Goal: Information Seeking & Learning: Learn about a topic

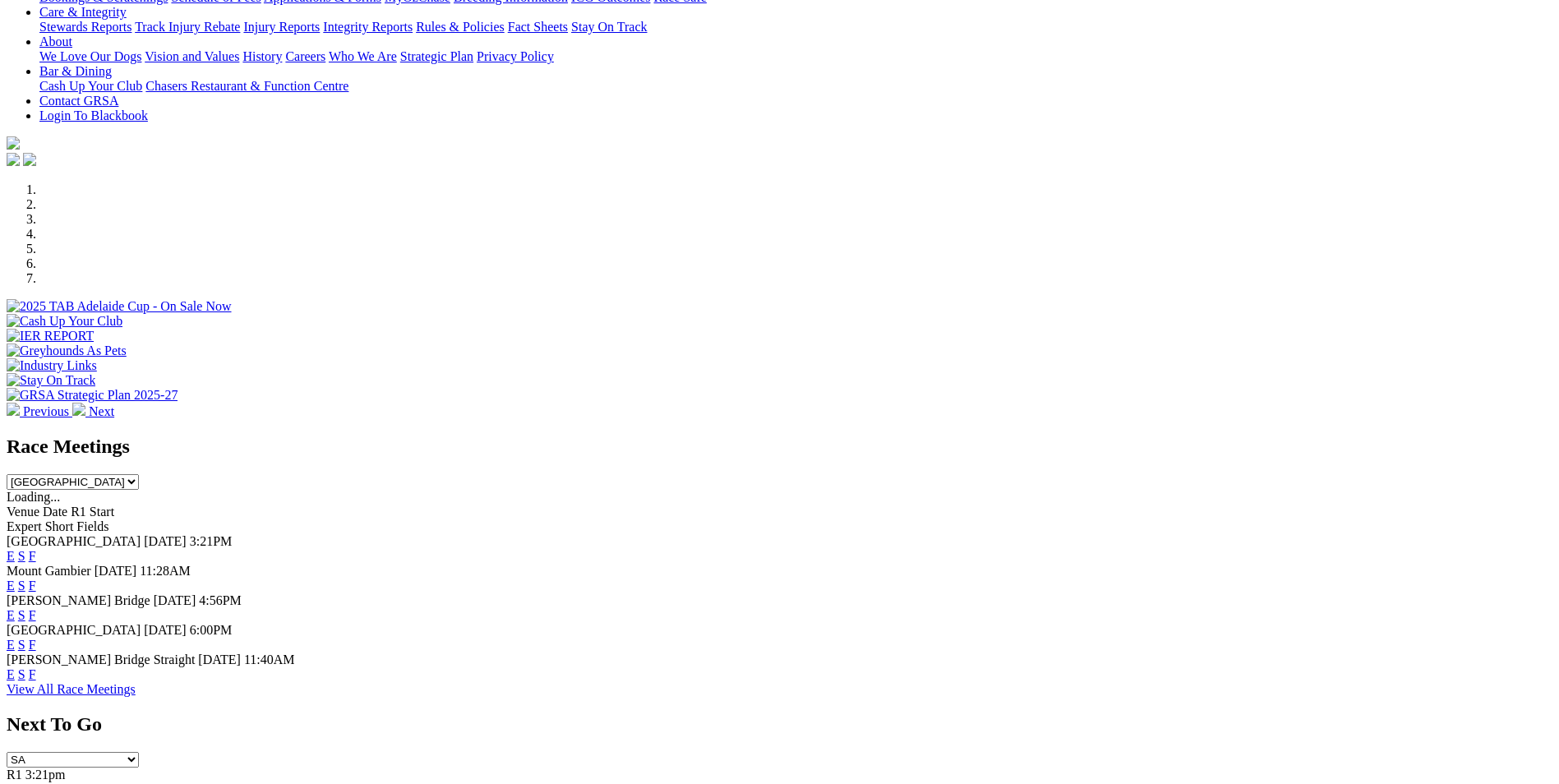
scroll to position [329, 0]
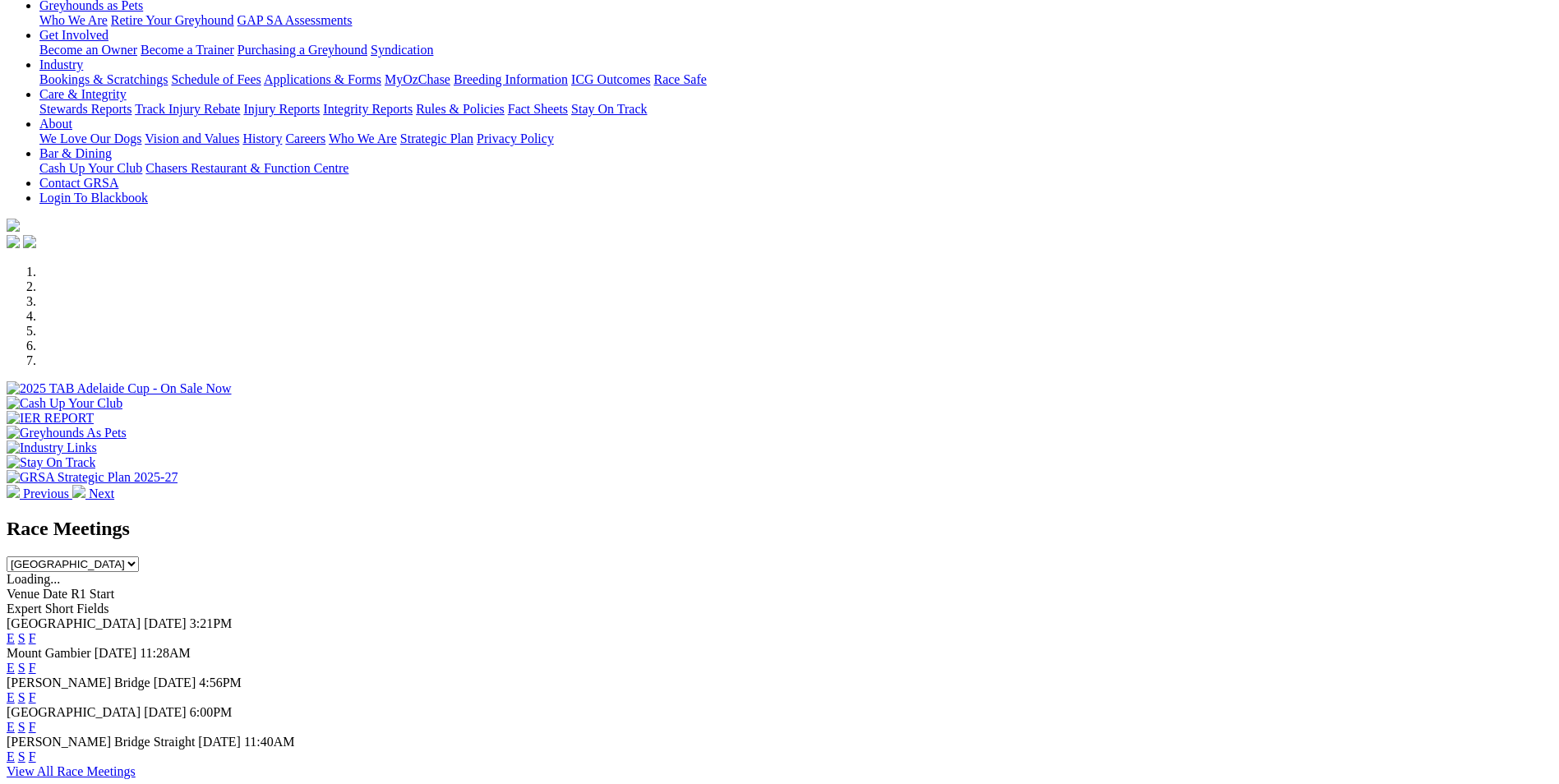
click at [15, 475] on link "E" at bounding box center [11, 726] width 8 height 14
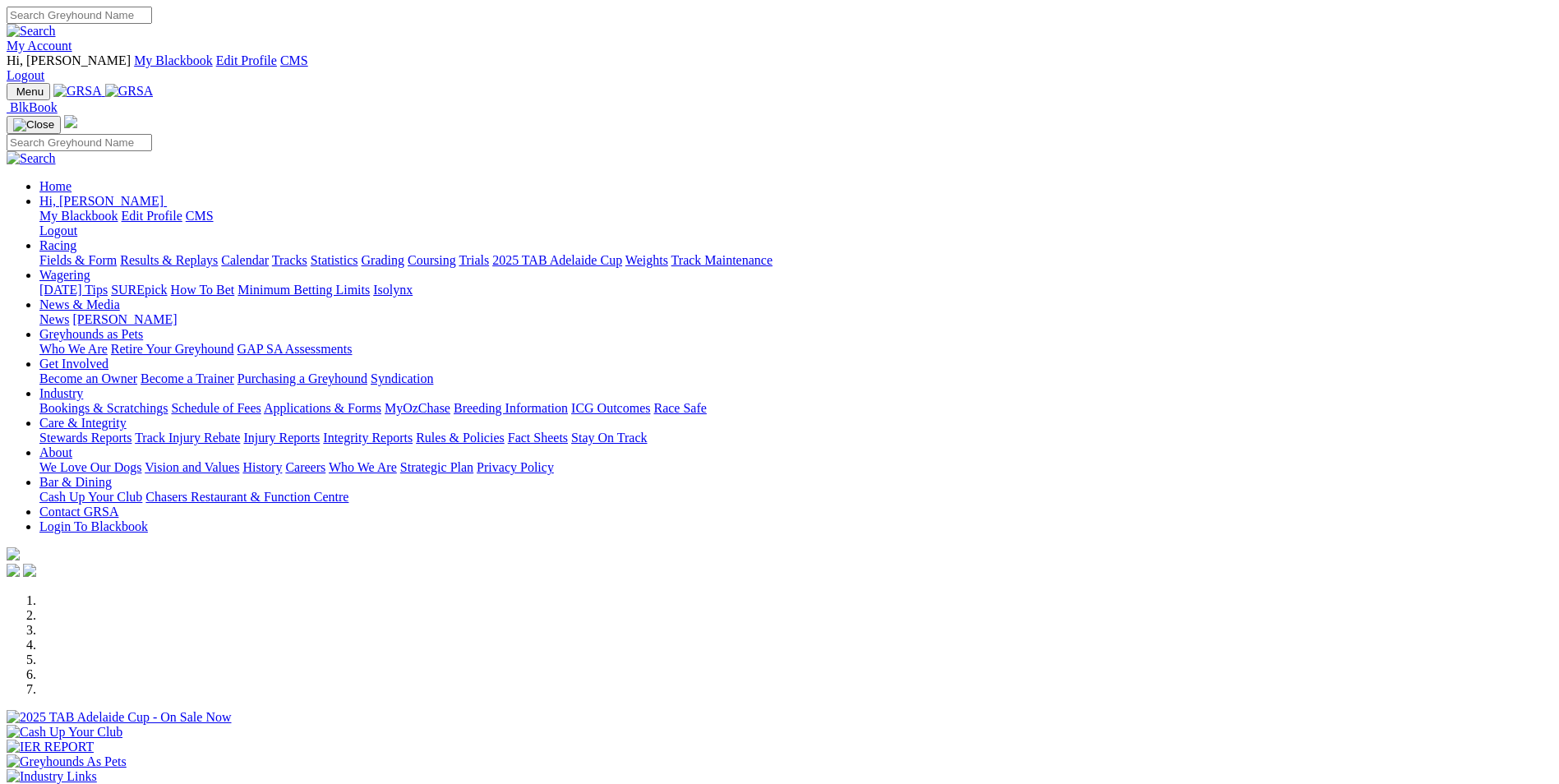
click at [127, 416] on link "Care & Integrity" at bounding box center [83, 422] width 87 height 14
click at [83, 386] on link "Industry" at bounding box center [61, 393] width 44 height 14
click at [381, 401] on link "Applications & Forms" at bounding box center [322, 408] width 118 height 14
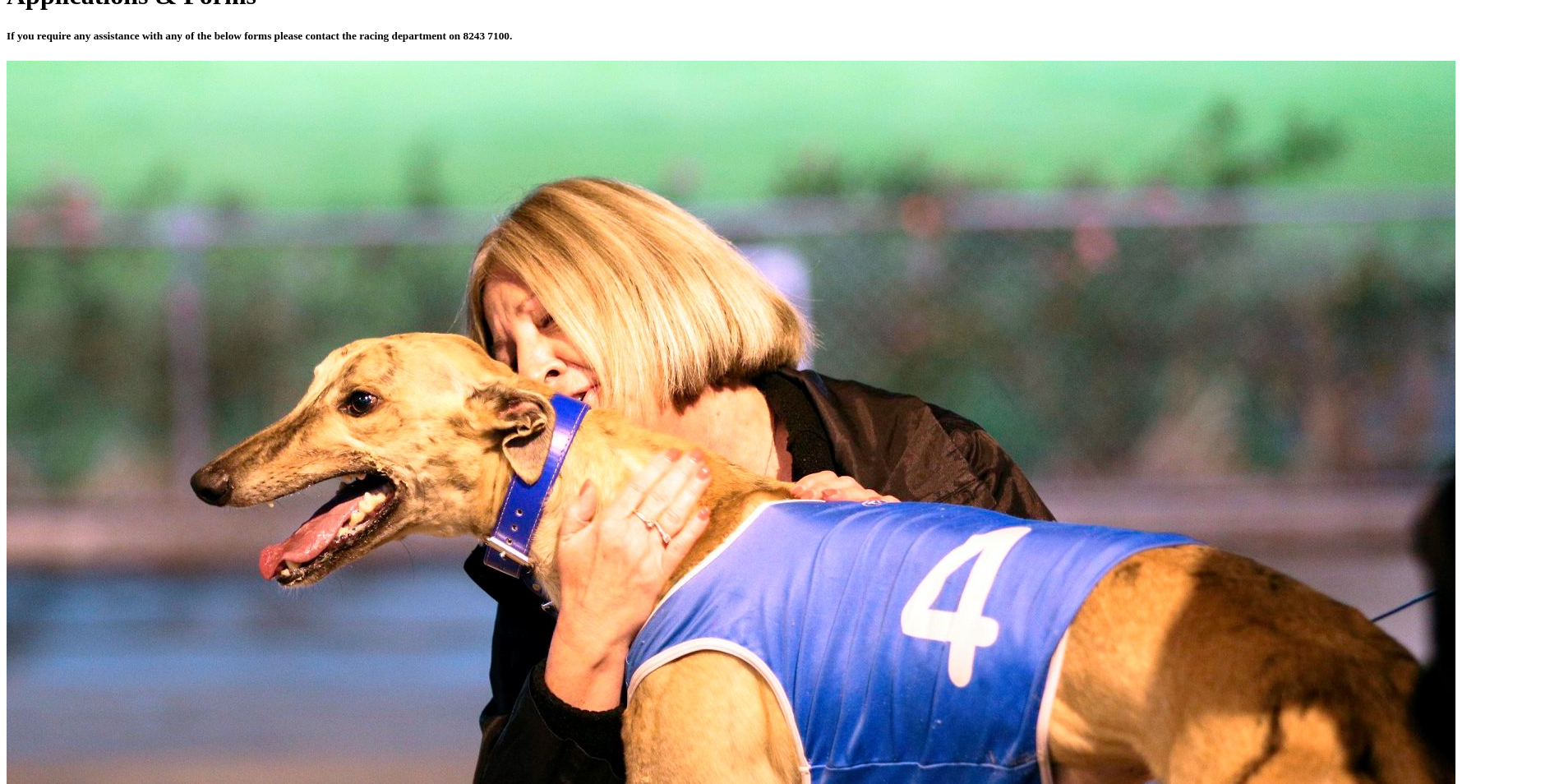
scroll to position [657, 0]
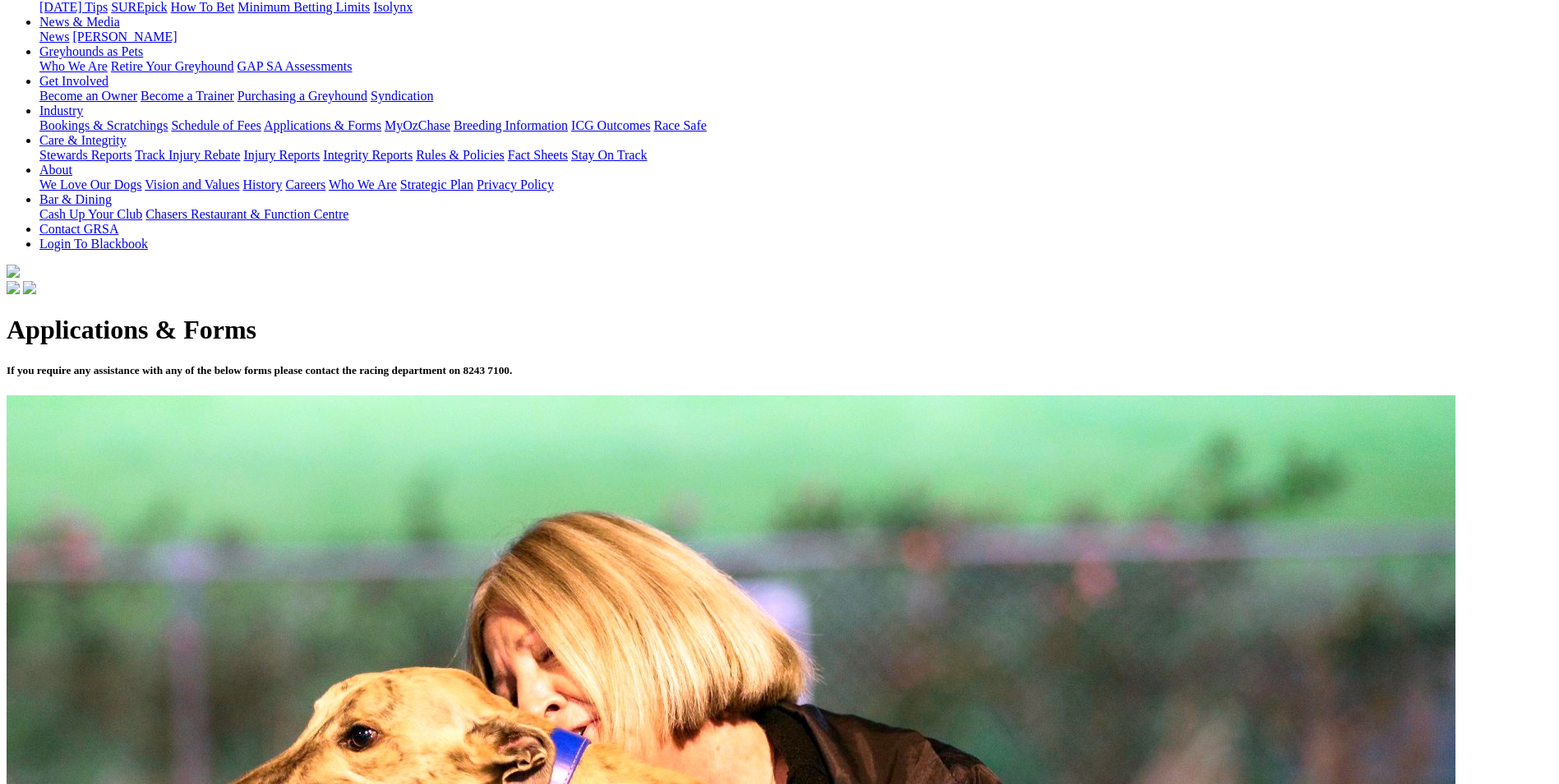
scroll to position [329, 0]
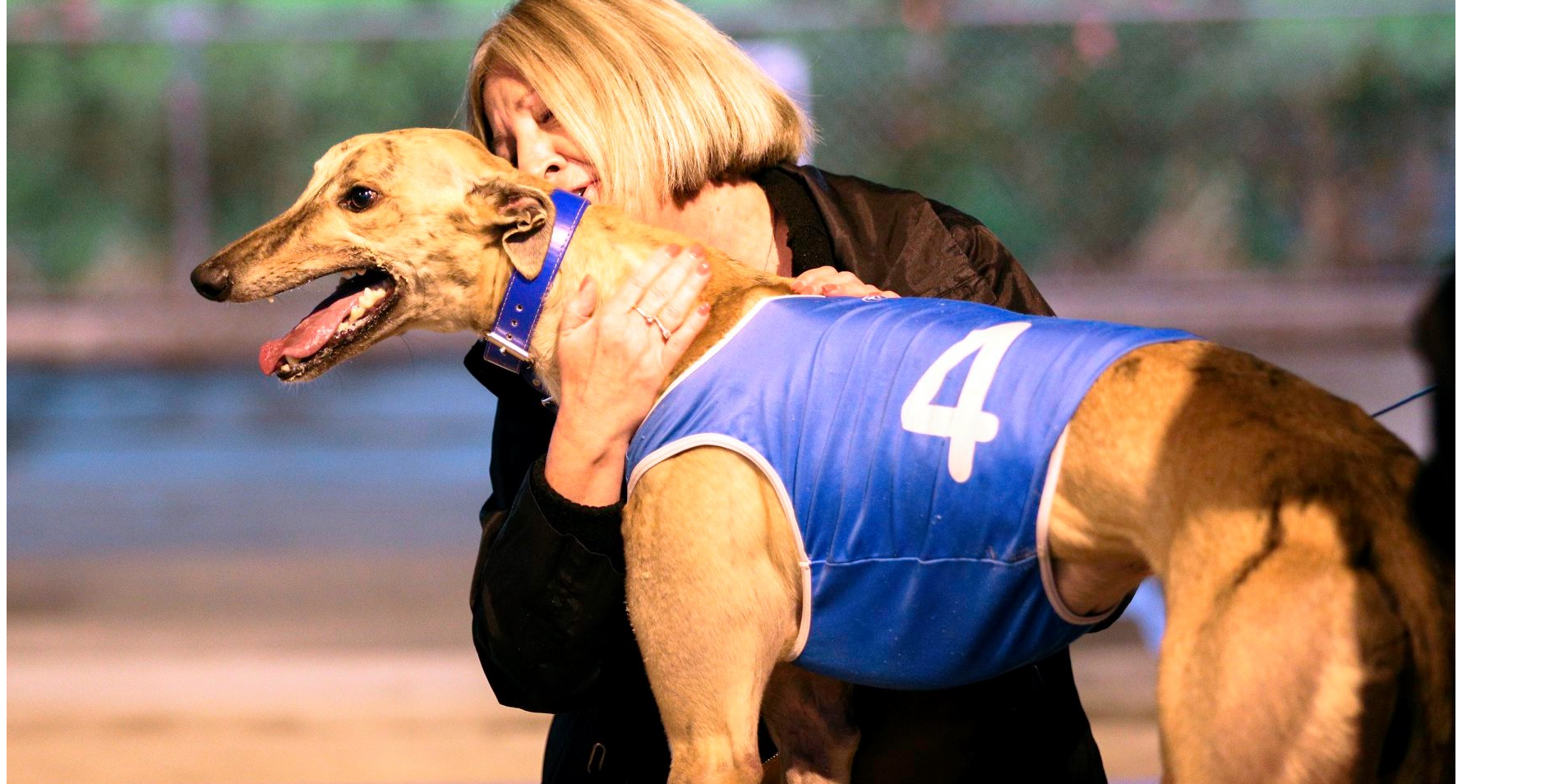
scroll to position [822, 0]
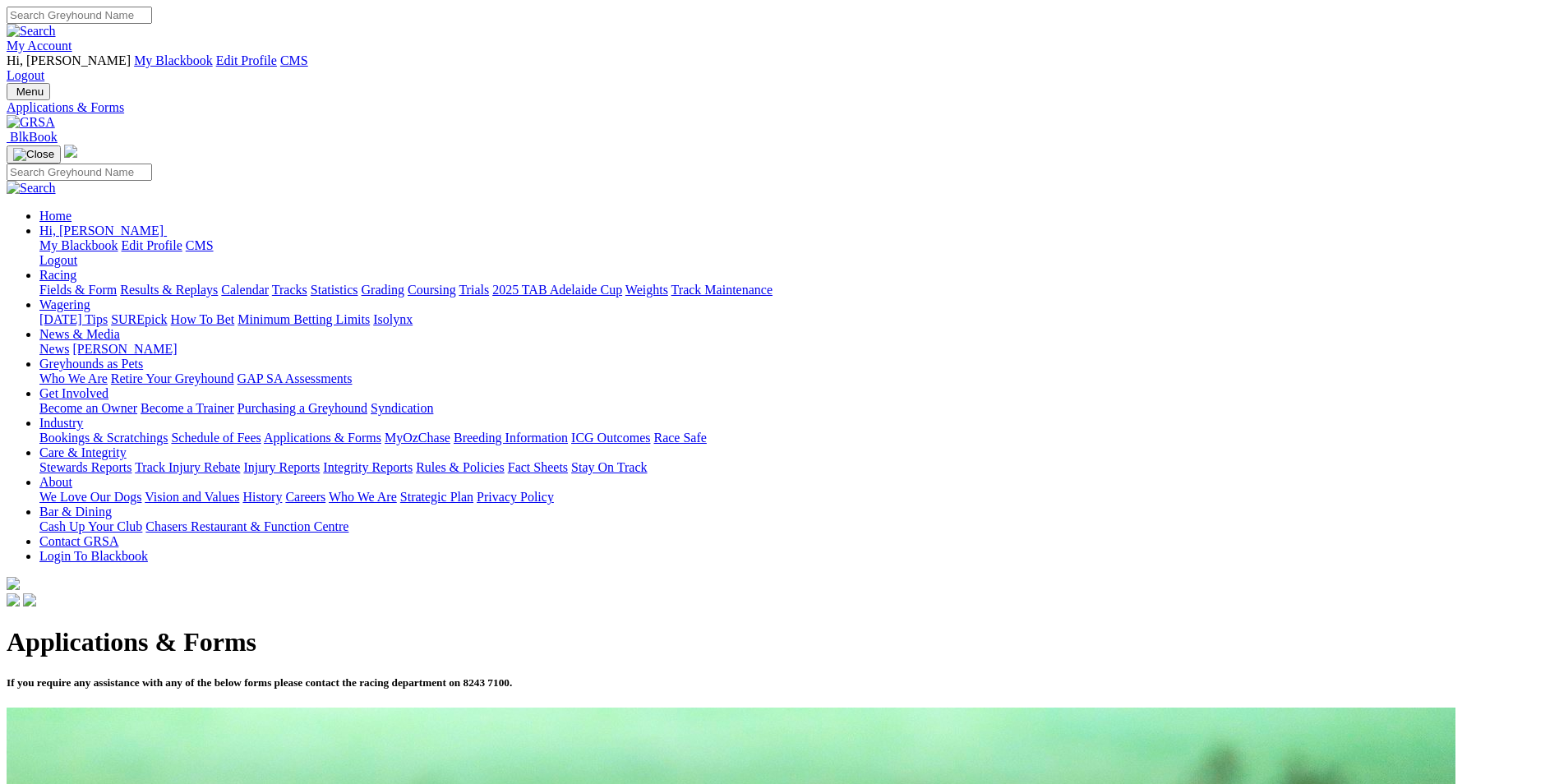
click at [55, 115] on img at bounding box center [30, 123] width 49 height 15
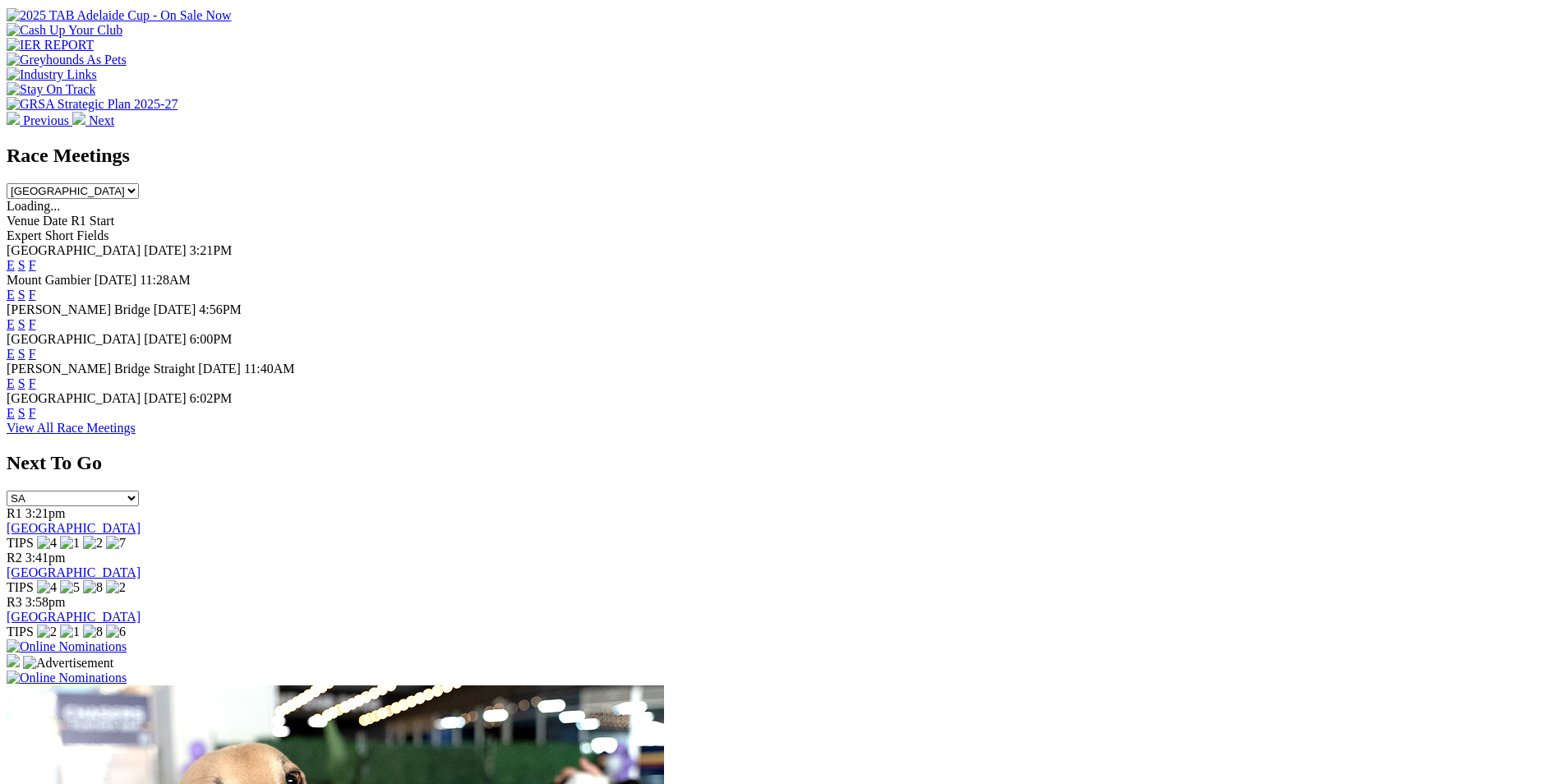
scroll to position [493, 0]
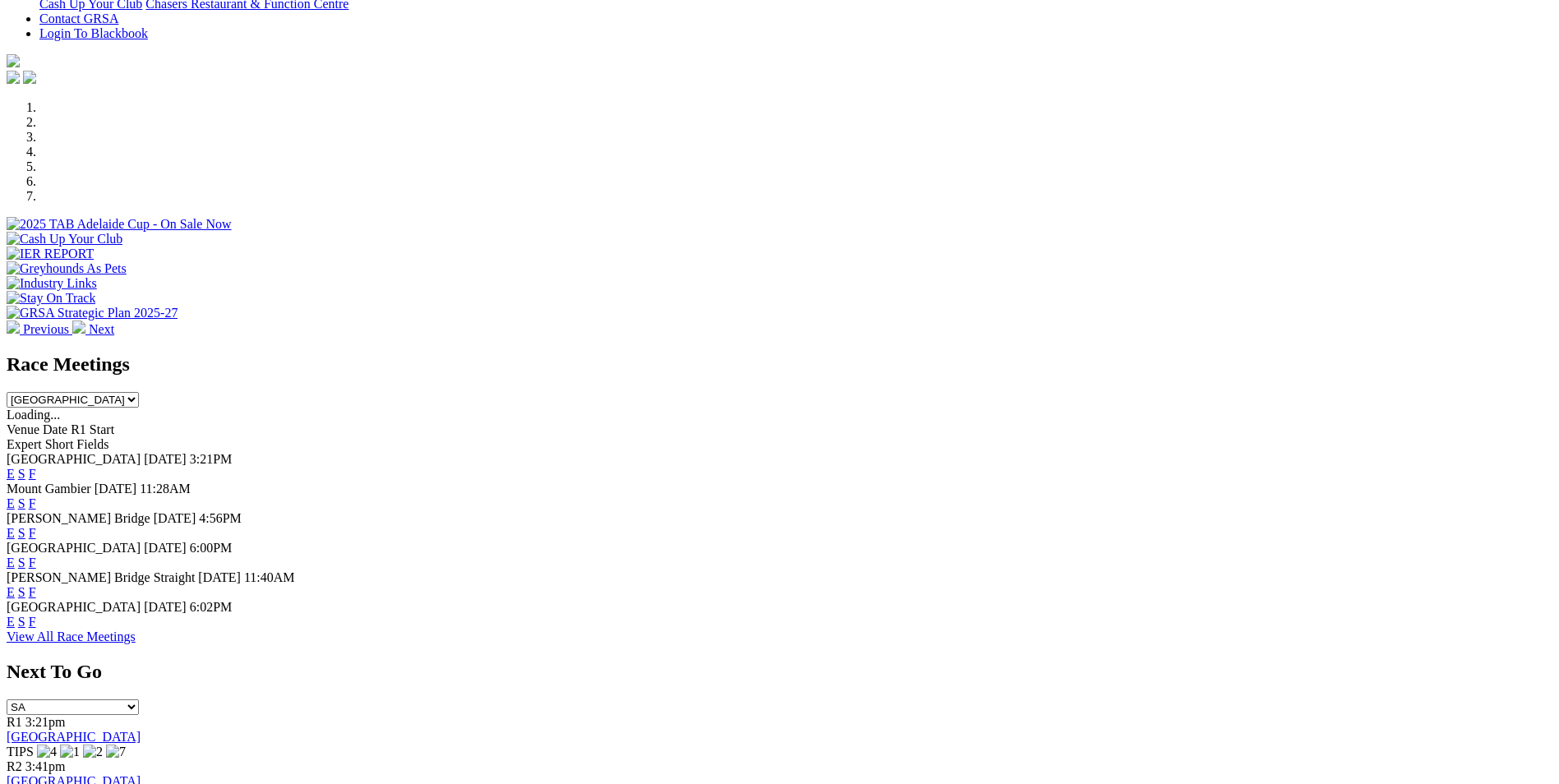
click at [15, 467] on link "E" at bounding box center [11, 474] width 8 height 14
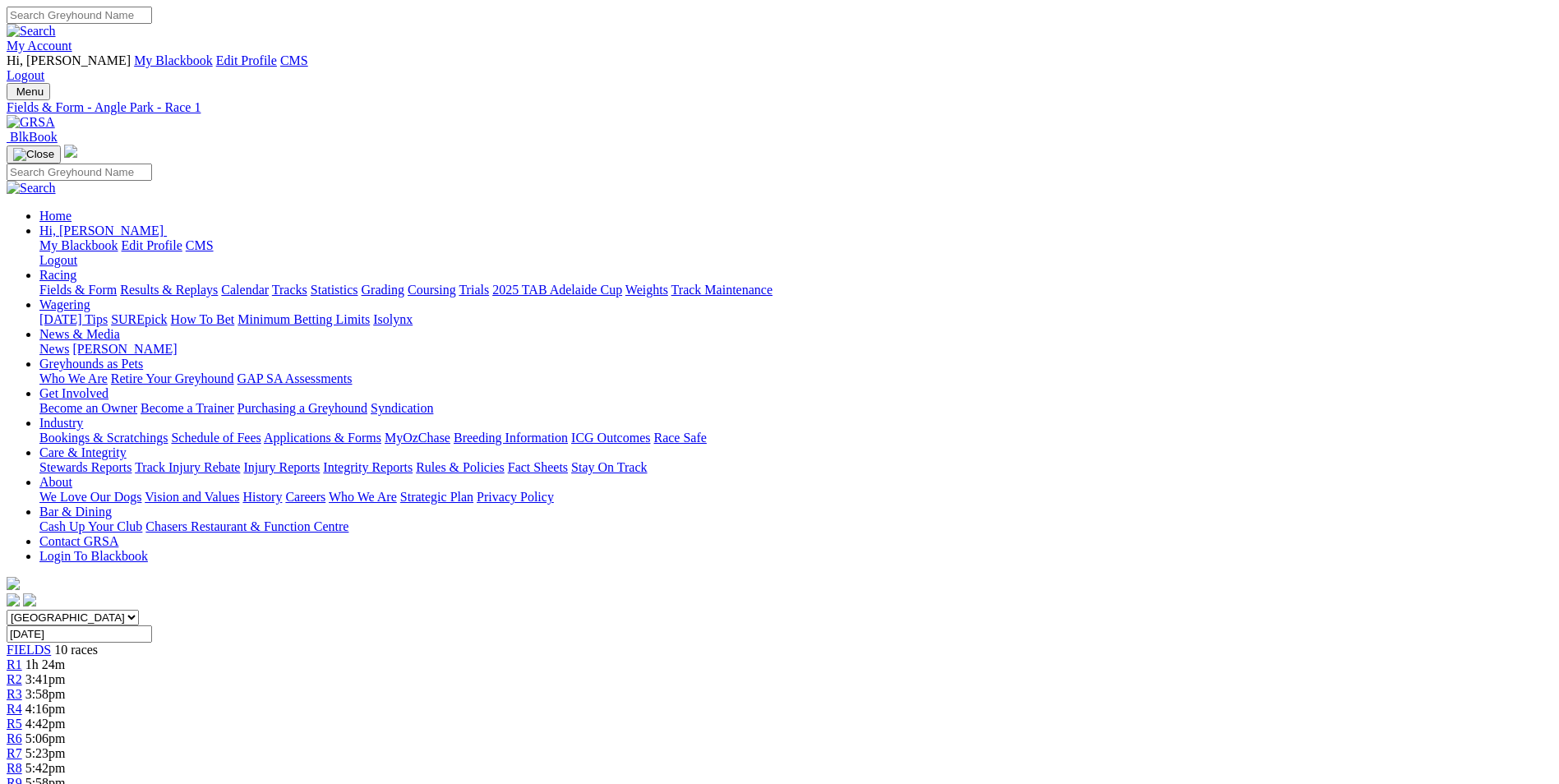
click at [55, 115] on img at bounding box center [30, 123] width 49 height 15
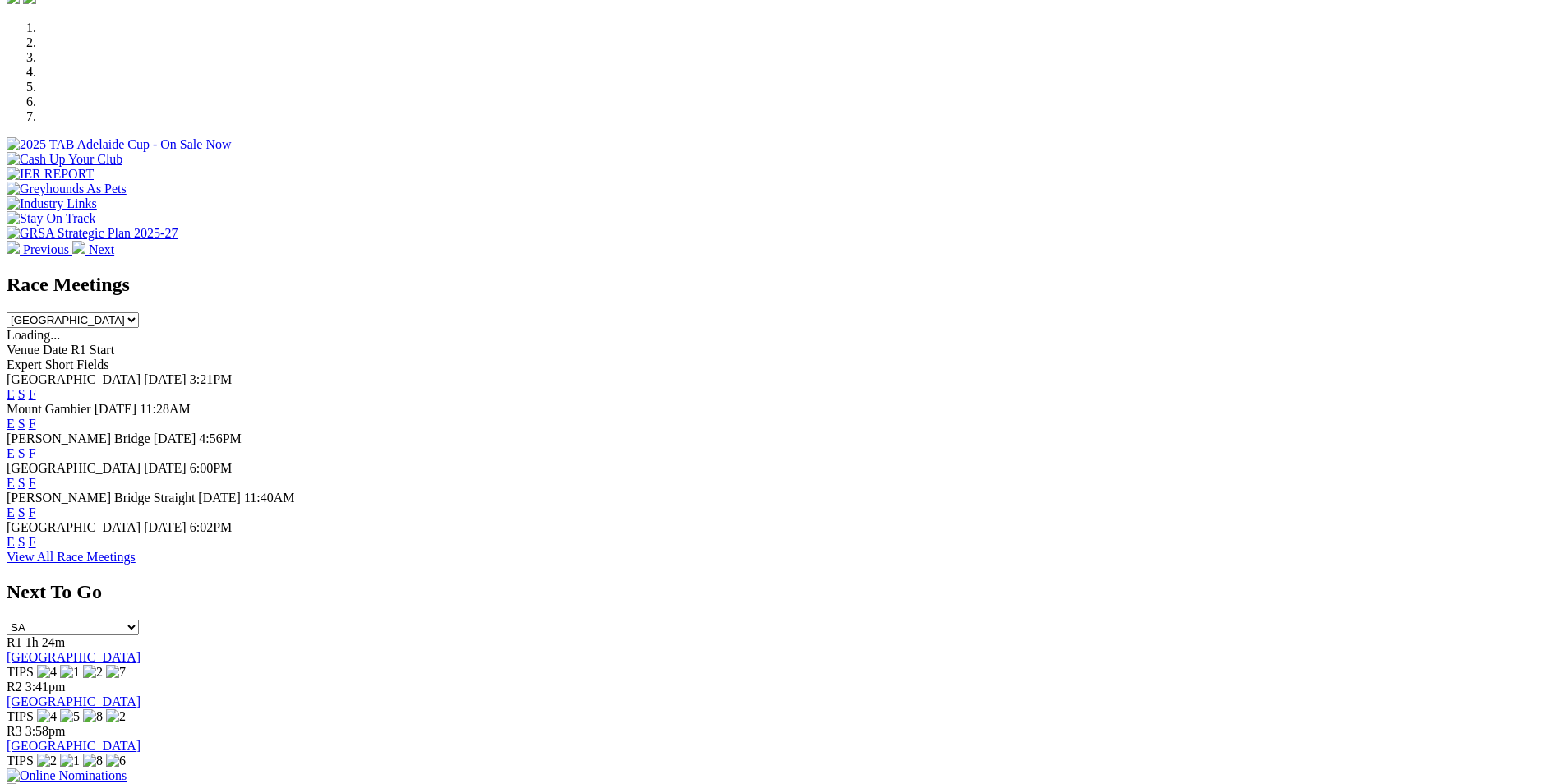
scroll to position [576, 0]
click at [15, 474] on link "E" at bounding box center [11, 480] width 8 height 14
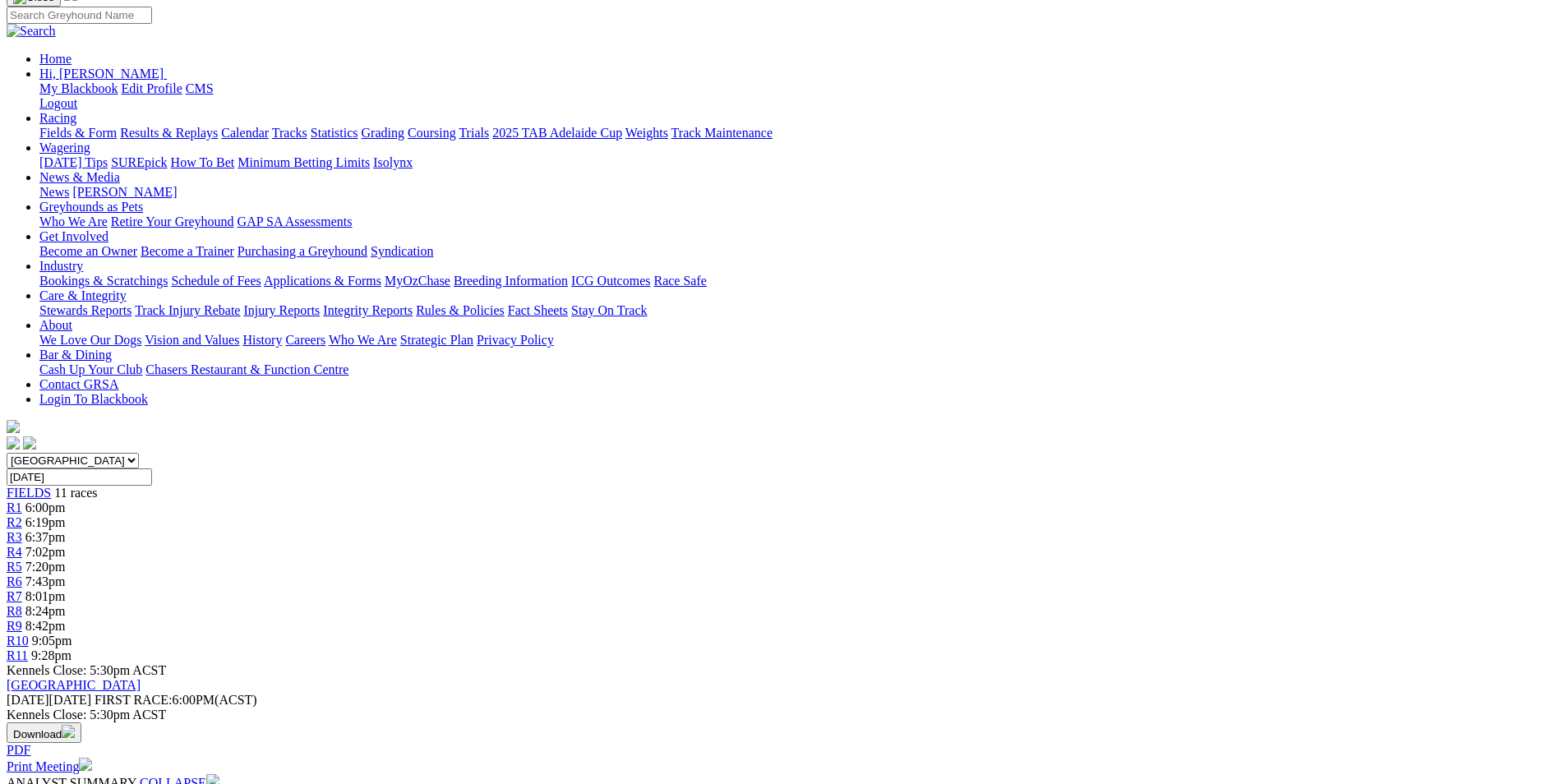
scroll to position [165, 0]
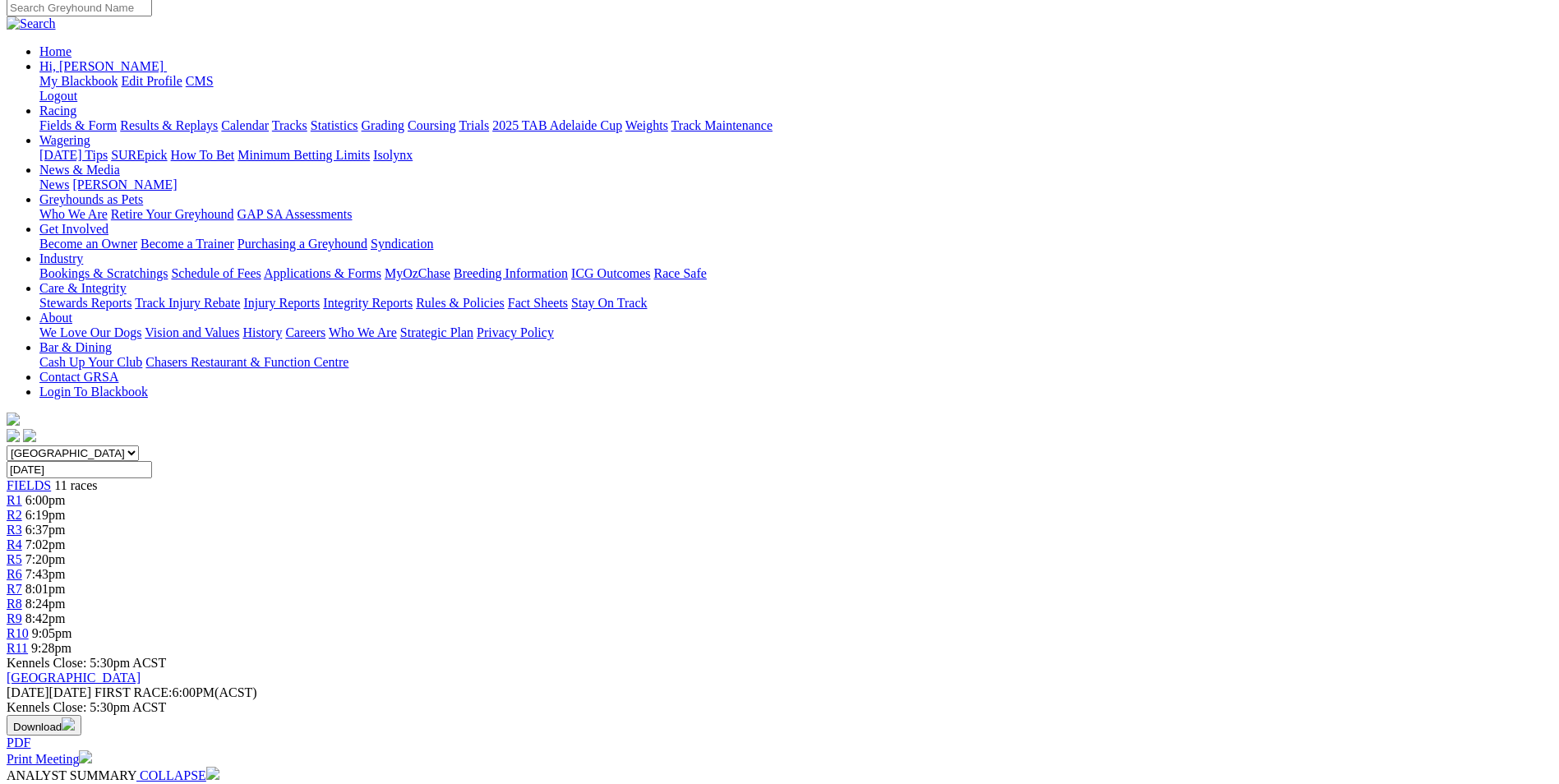
drag, startPoint x: 694, startPoint y: 505, endPoint x: 1113, endPoint y: 551, distance: 421.5
drag, startPoint x: 1113, startPoint y: 551, endPoint x: 961, endPoint y: 543, distance: 152.2
copy p "We start the evening with a maiden over the 342M, Lady Turbine (4) was runner u…"
click at [66, 508] on span "6:19pm" at bounding box center [45, 515] width 40 height 14
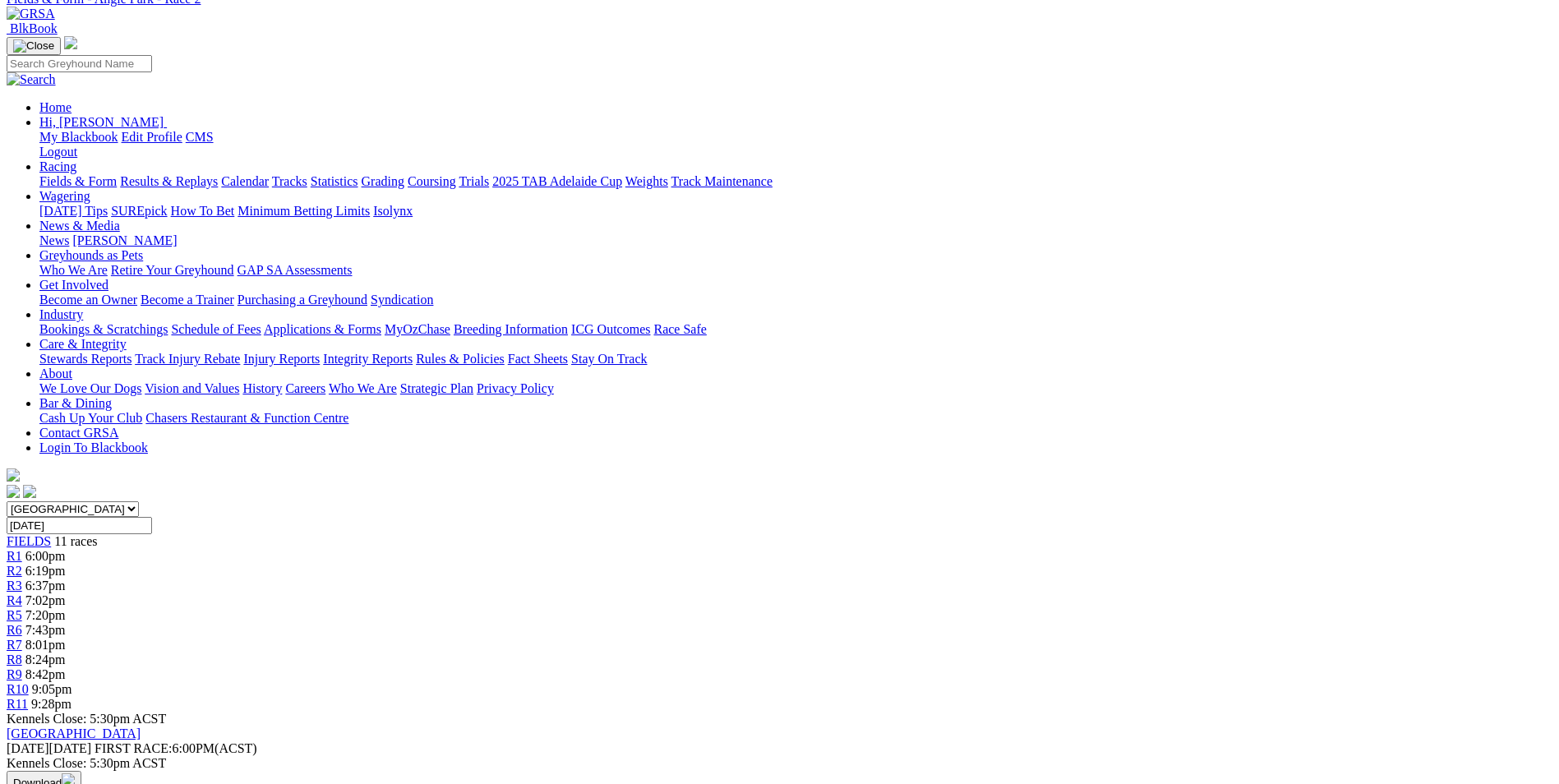
scroll to position [122, 0]
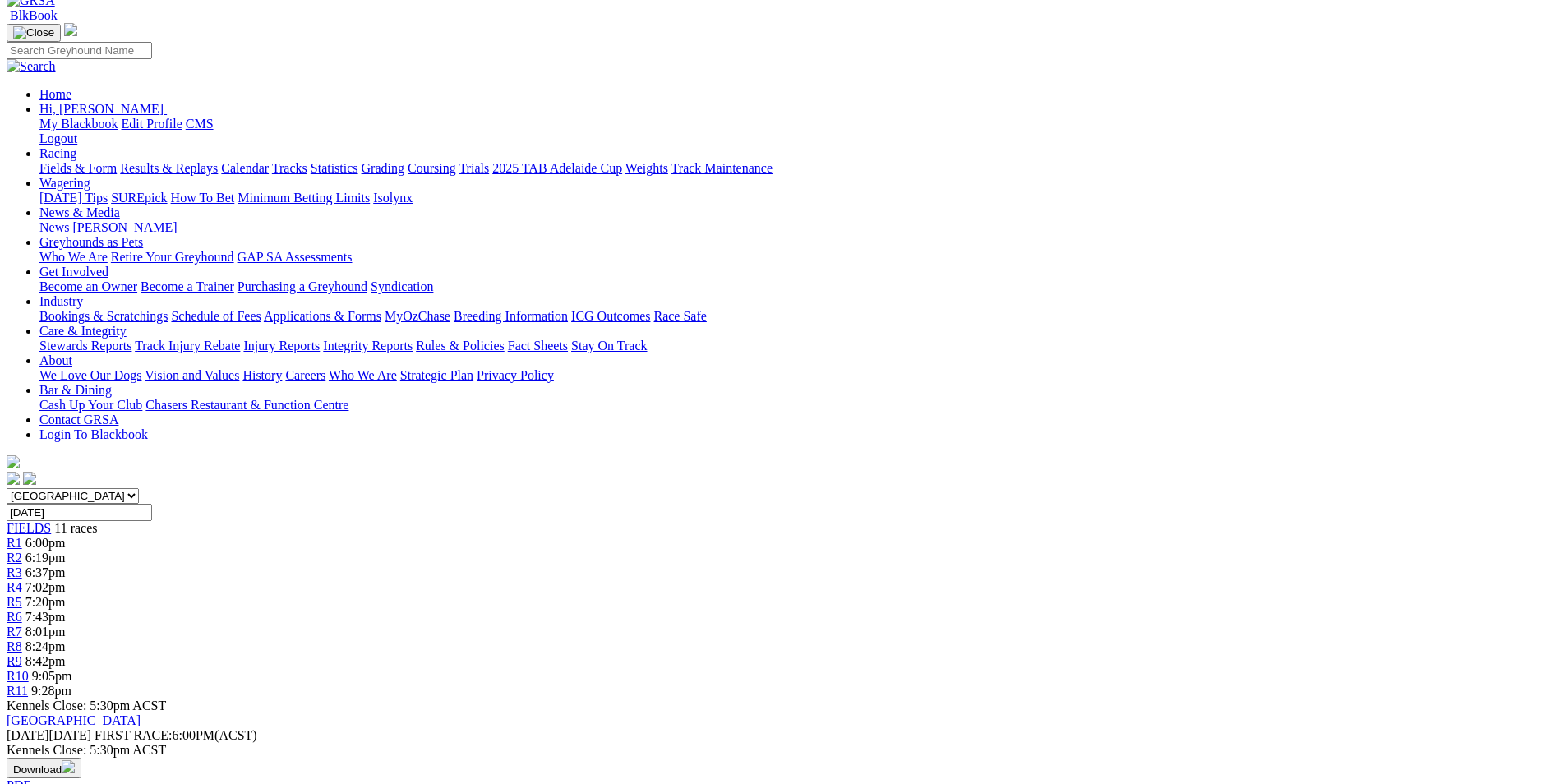
drag, startPoint x: 713, startPoint y: 730, endPoint x: 937, endPoint y: 672, distance: 231.4
drag, startPoint x: 937, startPoint y: 672, endPoint x: 906, endPoint y: 634, distance: 49.0
copy p "This is the Final of the maiden series, [PERSON_NAME] (1) was a good winner her…"
click at [561, 566] on div "R3 6:37pm" at bounding box center [779, 573] width 1546 height 15
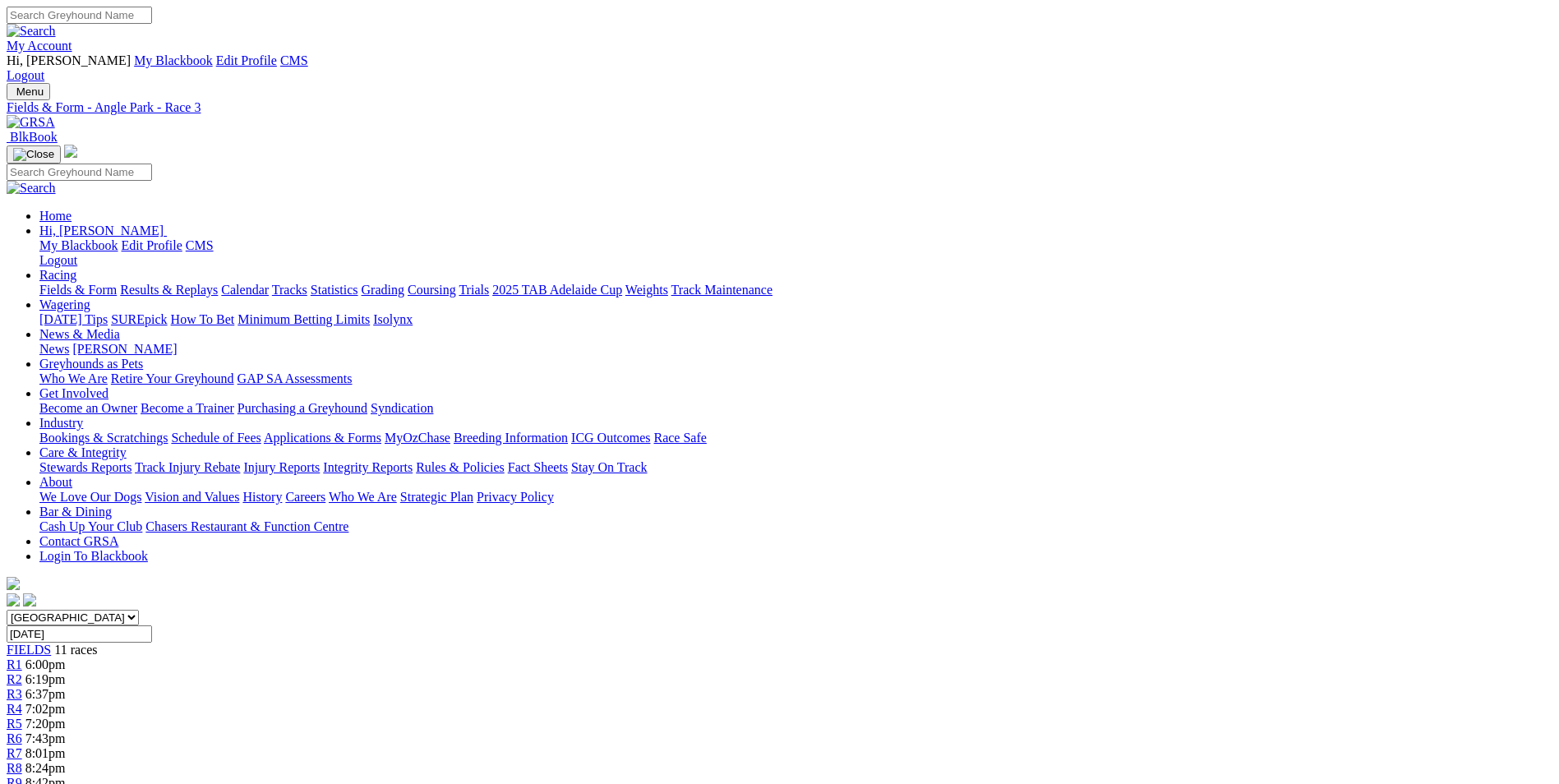
drag, startPoint x: 712, startPoint y: 671, endPoint x: 1140, endPoint y: 719, distance: 430.7
drag, startPoint x: 1140, startPoint y: 719, endPoint x: 1027, endPoint y: 695, distance: 115.5
copy p "This is over the 530M and Home Town (1) finally has a decent draw here tonight,…"
click at [651, 702] on div "R4 7:02pm" at bounding box center [779, 709] width 1546 height 15
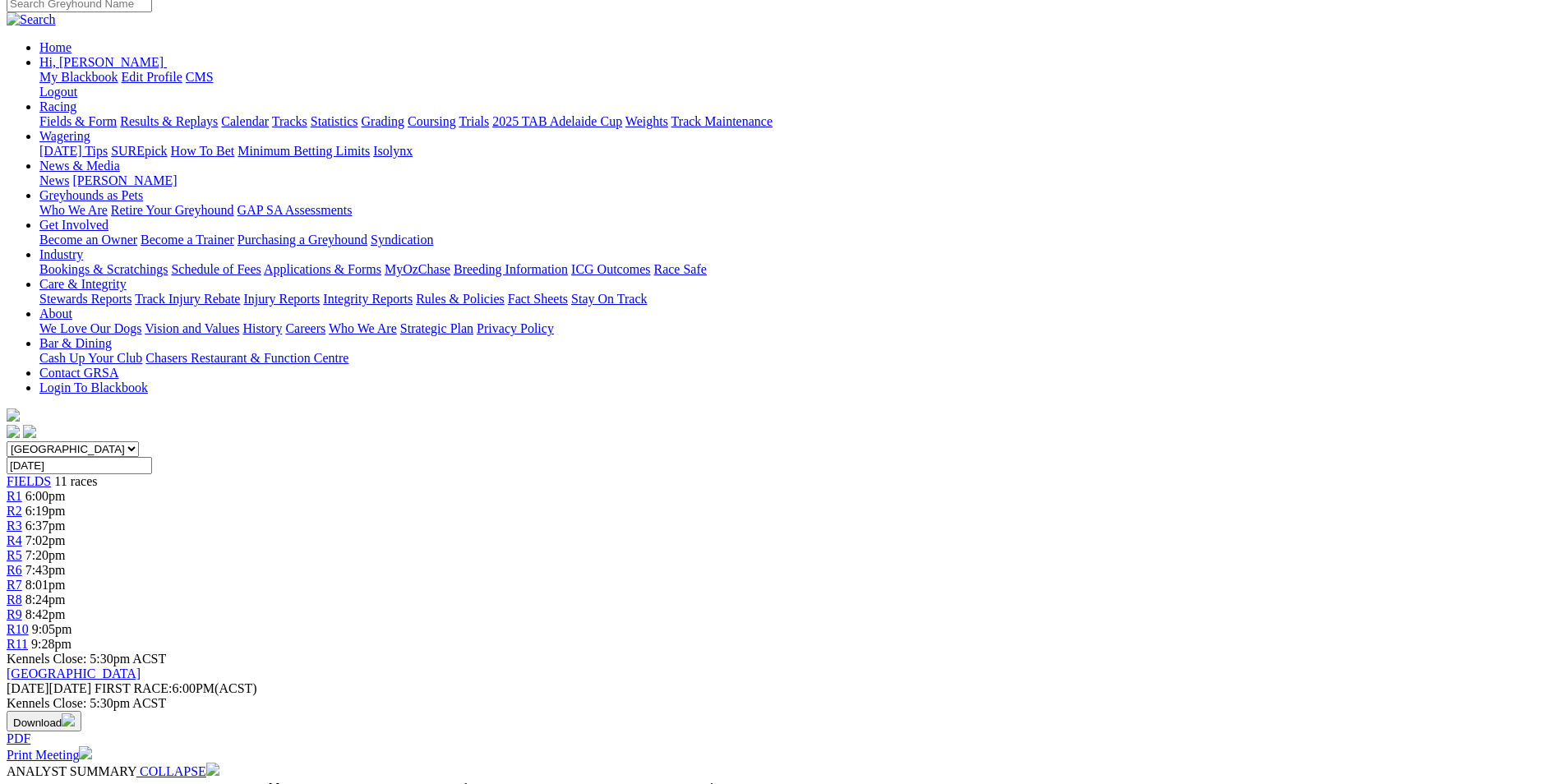
scroll to position [165, 0]
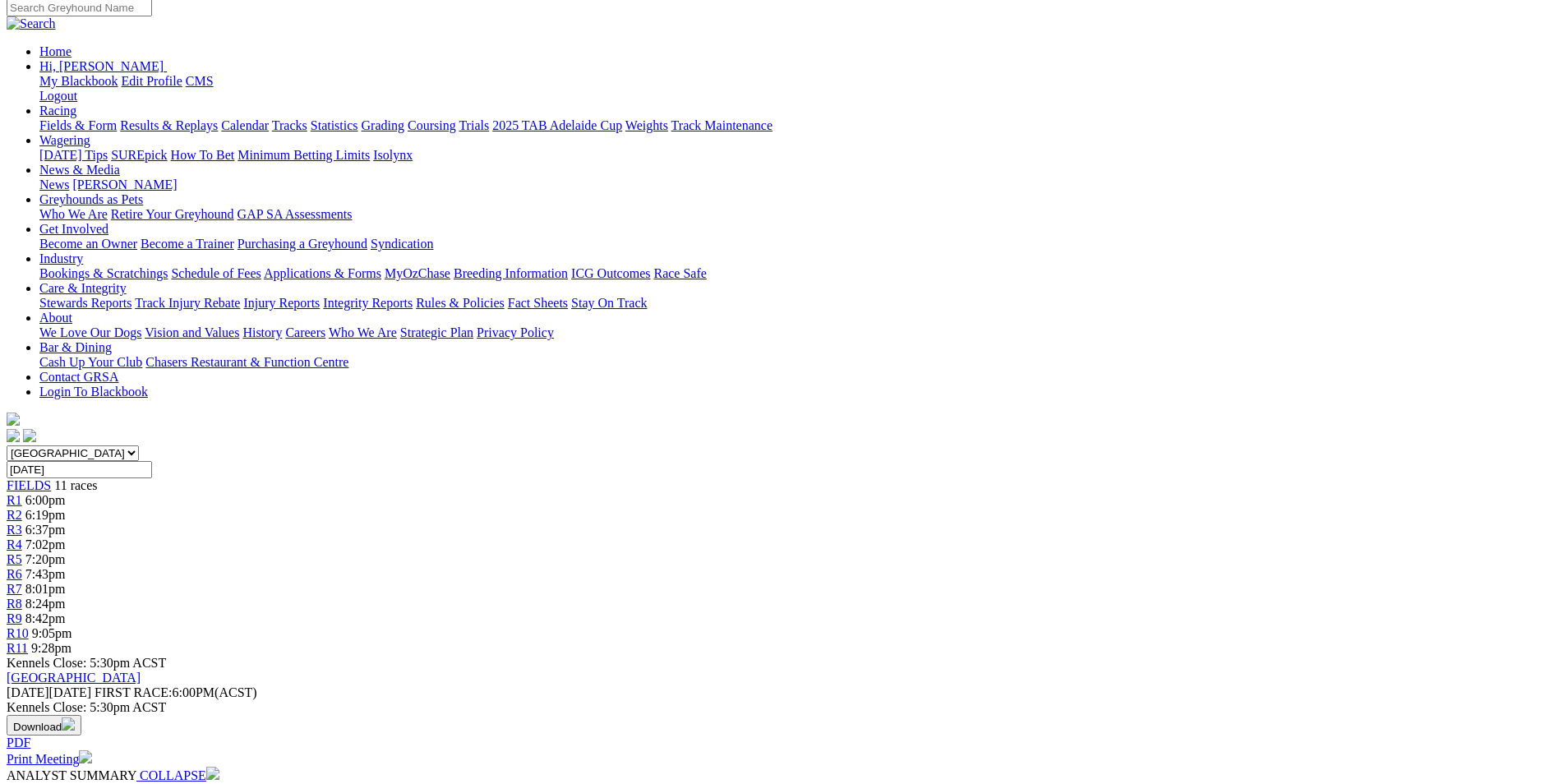
drag, startPoint x: 604, startPoint y: 592, endPoint x: 744, endPoint y: 656, distance: 153.9
drag, startPoint x: 744, startPoint y: 656, endPoint x: 707, endPoint y: 604, distance: 63.8
copy p "Dashing Slay (3) missed a place here last Thursday when a short priced favorite…"
click at [66, 553] on span "7:20pm" at bounding box center [45, 559] width 40 height 14
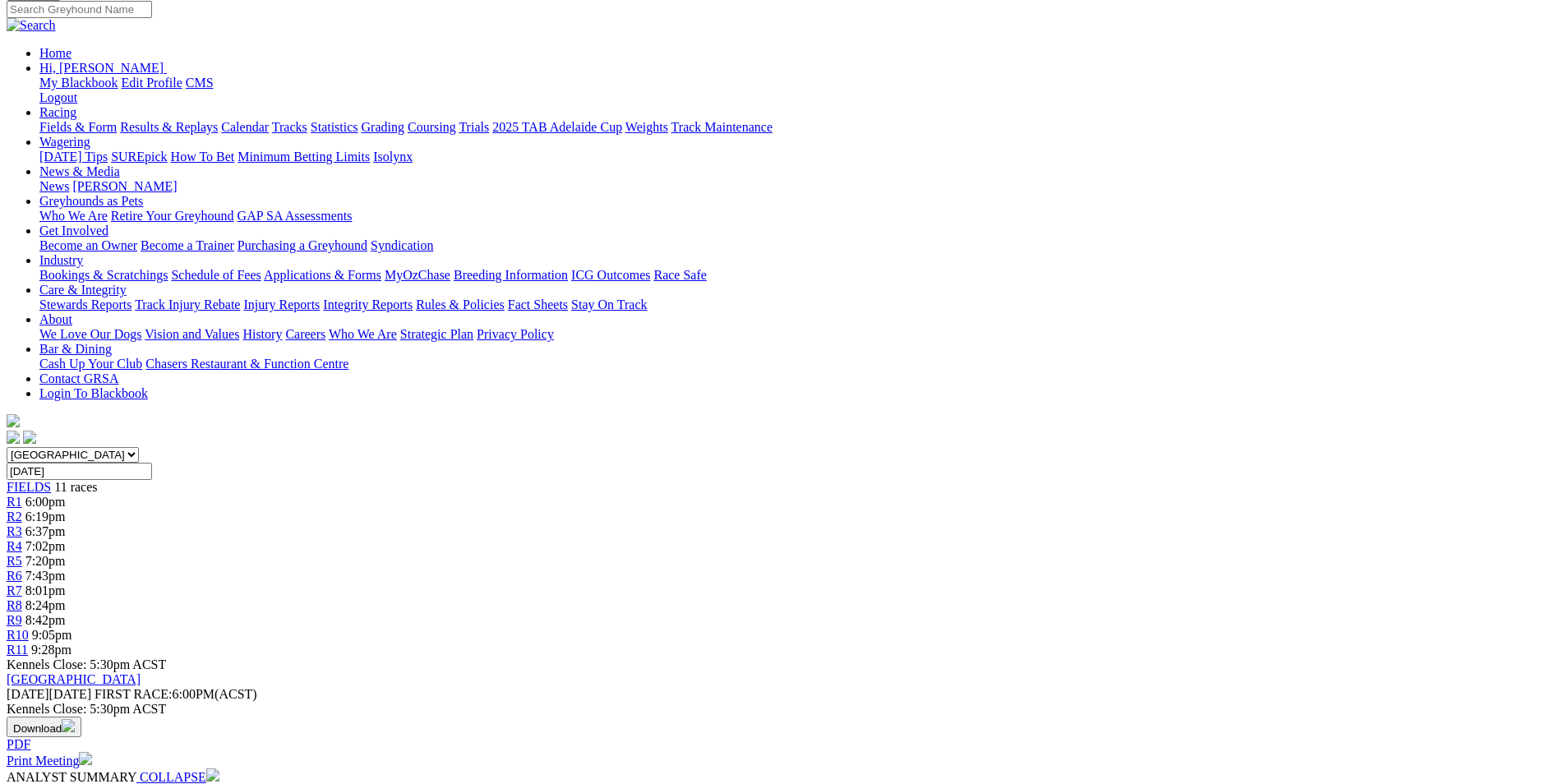
scroll to position [165, 0]
drag, startPoint x: 670, startPoint y: 539, endPoint x: 1025, endPoint y: 595, distance: 359.4
drag, startPoint x: 1025, startPoint y: 595, endPoint x: 884, endPoint y: 559, distance: 145.5
copy p "Capybara (6) has been well travelled in recent months, she won here on her retu…"
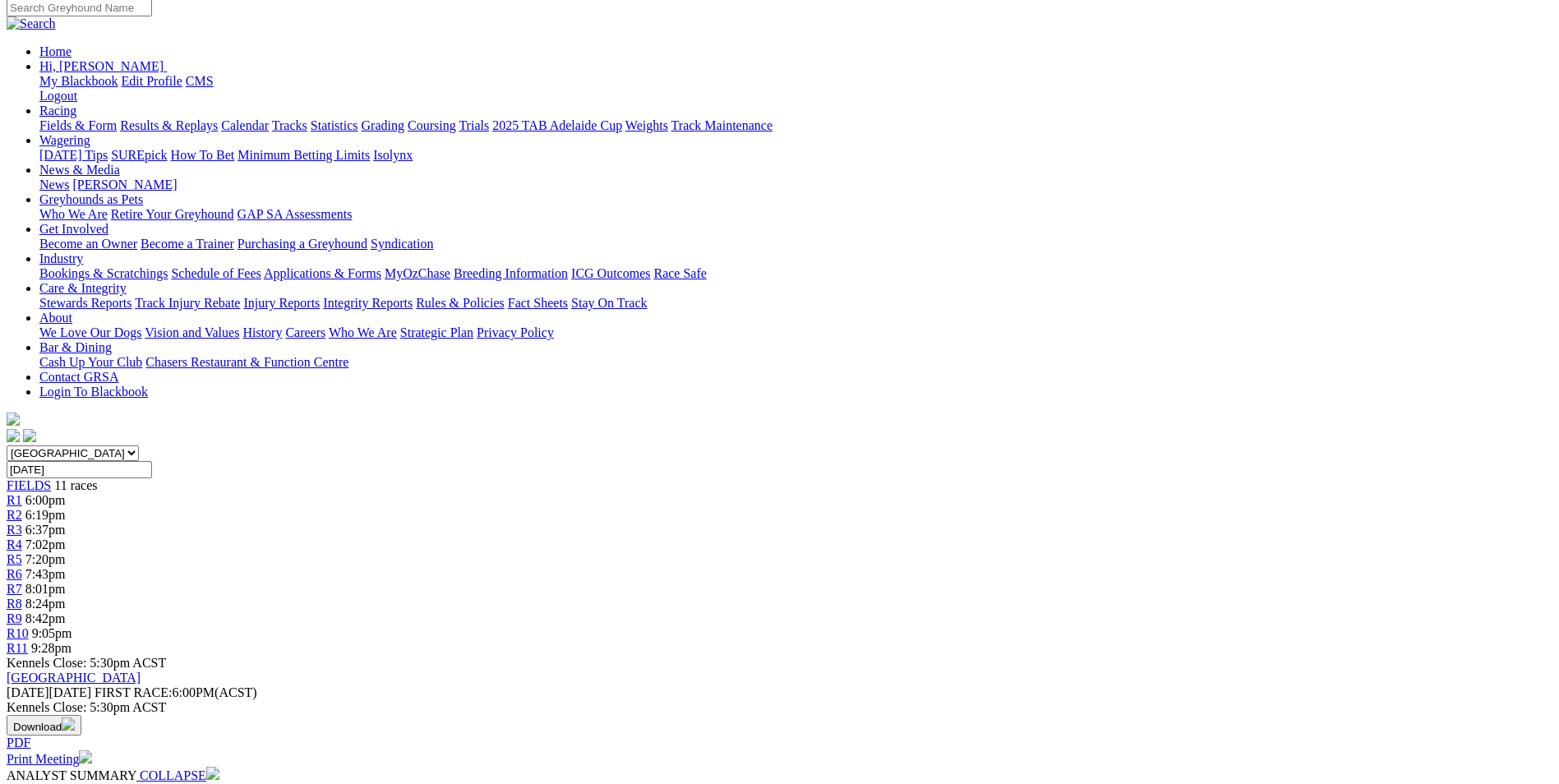
click at [840, 567] on div "R6 7:43pm" at bounding box center [779, 575] width 1546 height 15
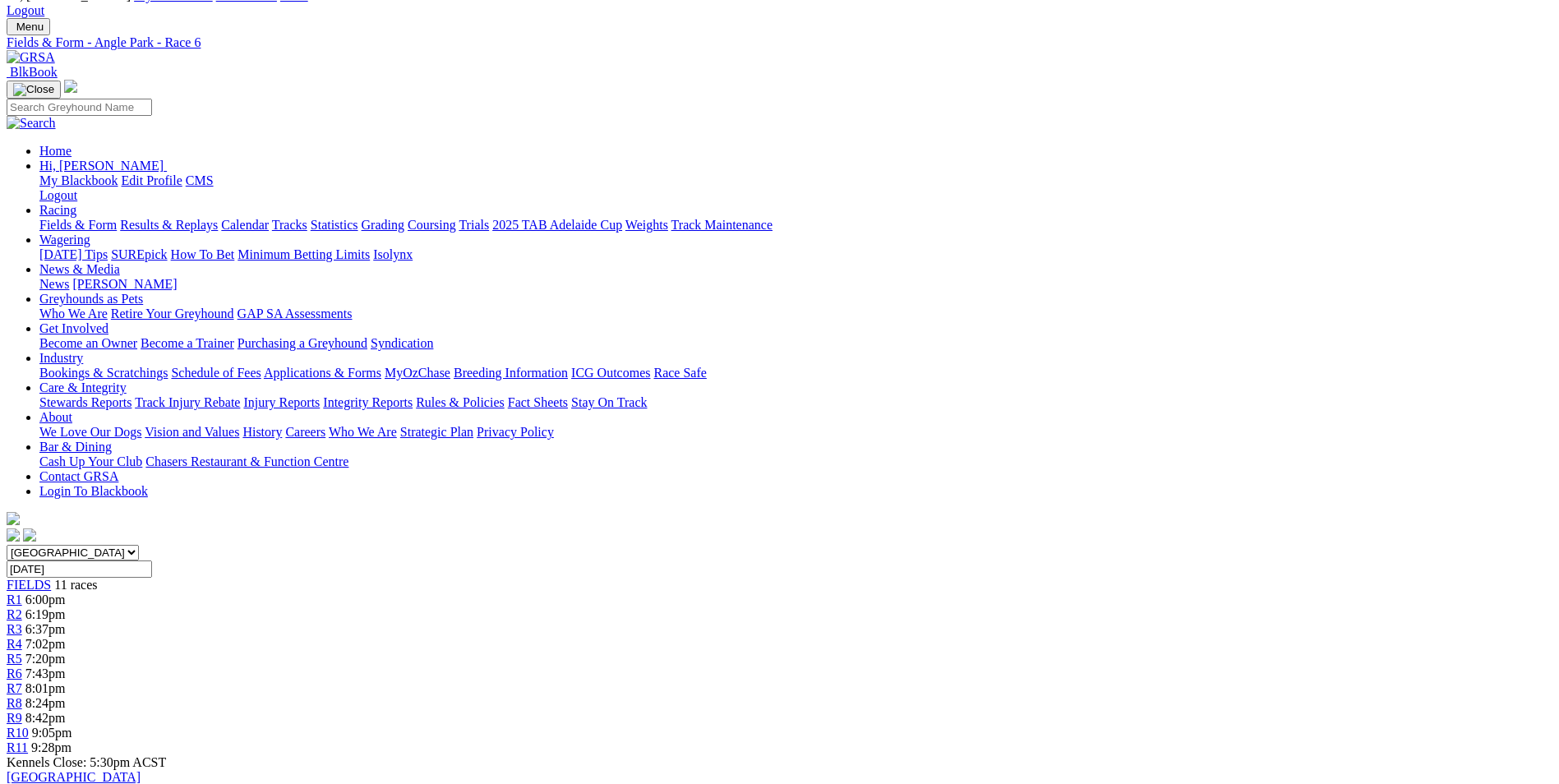
scroll to position [165, 0]
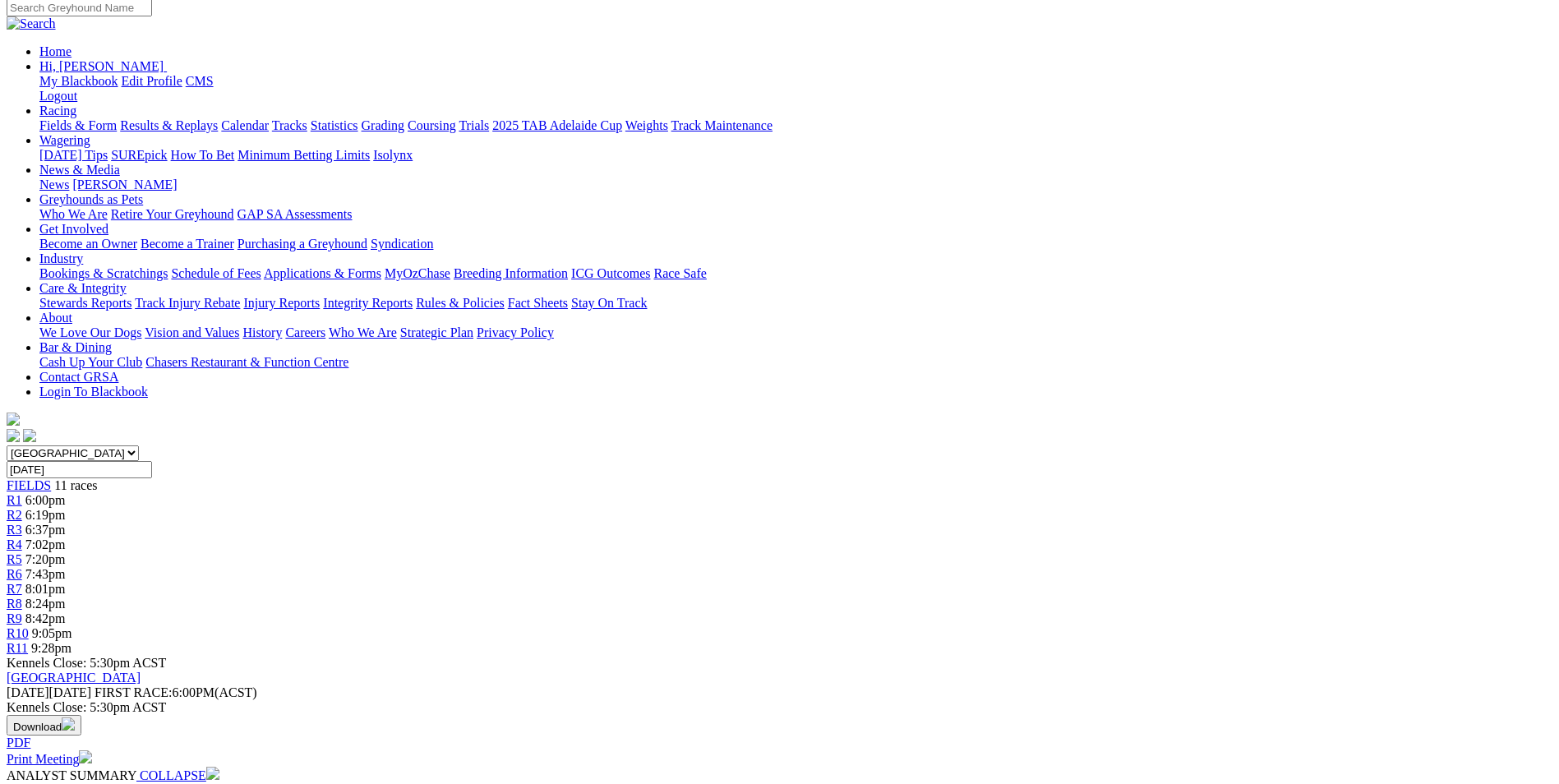
drag, startPoint x: 611, startPoint y: 534, endPoint x: 733, endPoint y: 579, distance: 130.0
drag, startPoint x: 733, startPoint y: 579, endPoint x: 688, endPoint y: 567, distance: 46.6
copy p "We have a first class event here over the 342M, Right Side Up (8) found his old…"
click at [22, 582] on link "R7" at bounding box center [14, 589] width 16 height 14
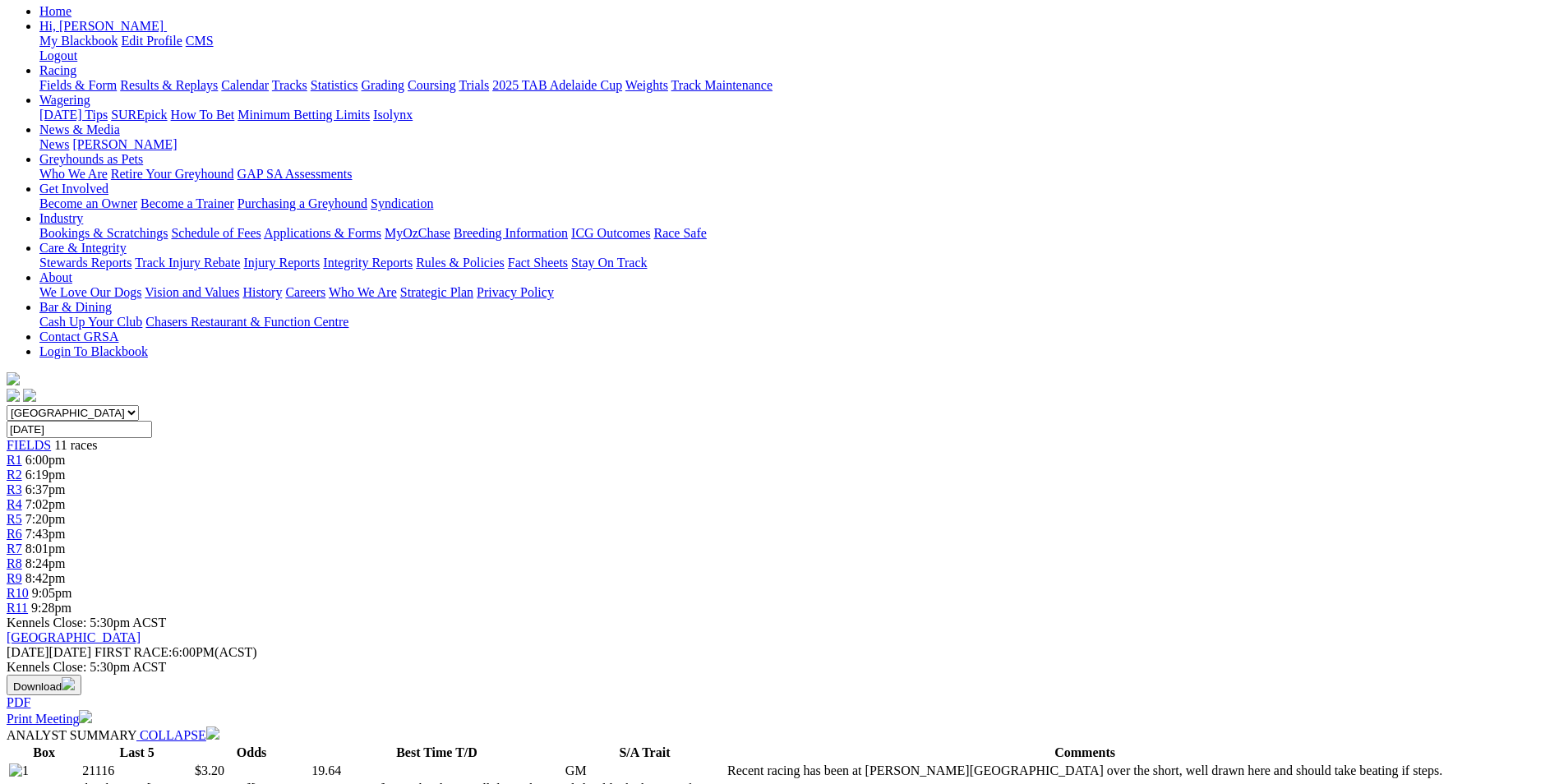
scroll to position [165, 0]
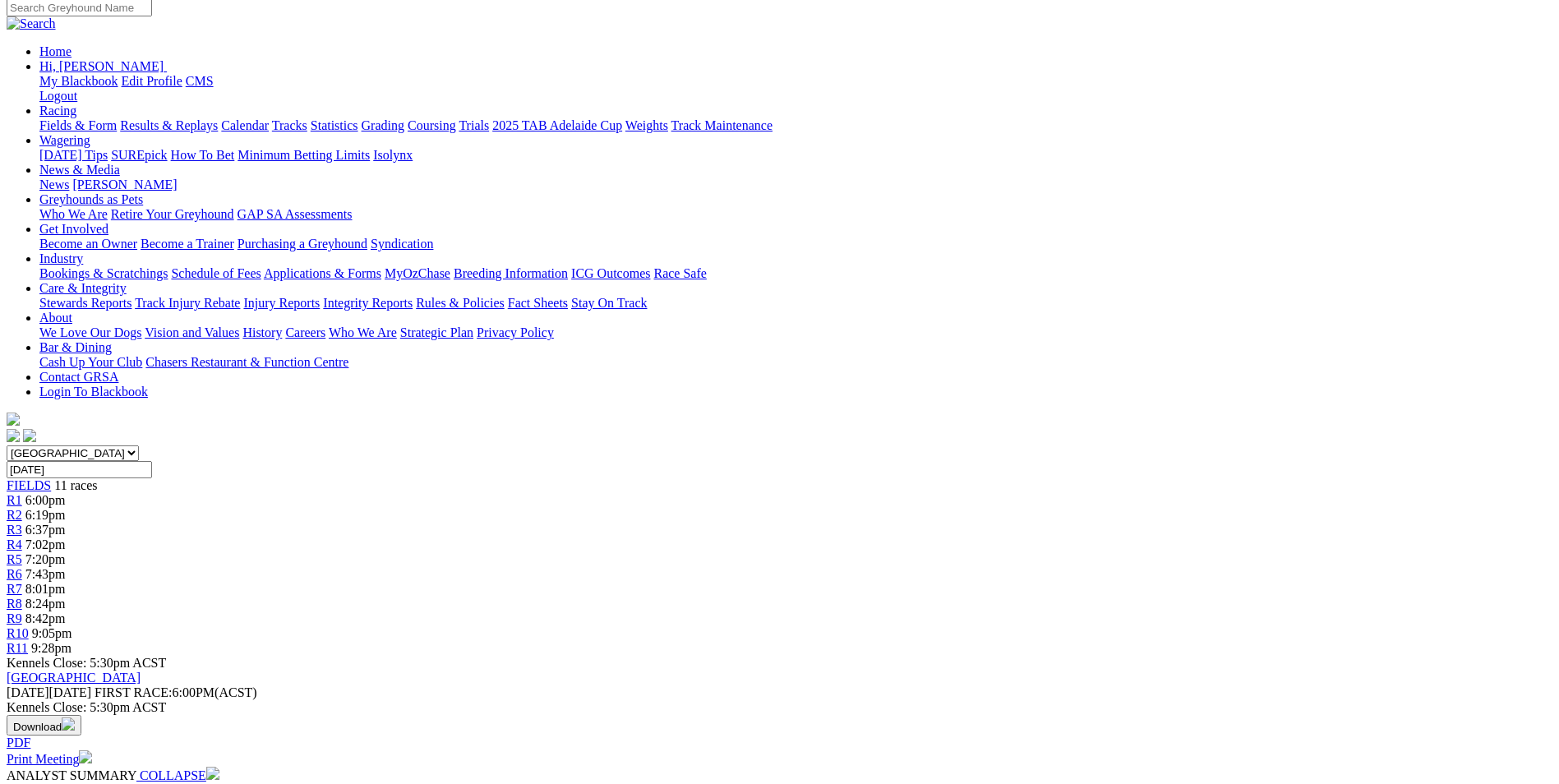
drag, startPoint x: 546, startPoint y: 537, endPoint x: 941, endPoint y: 568, distance: 396.2
drag, startPoint x: 941, startPoint y: 568, endPoint x: 817, endPoint y: 547, distance: 125.8
copy p "Oakvale Cowboy (1) recent racing has been at Murray Bridge, won three on the tr…"
click at [22, 596] on link "R8" at bounding box center [14, 603] width 16 height 14
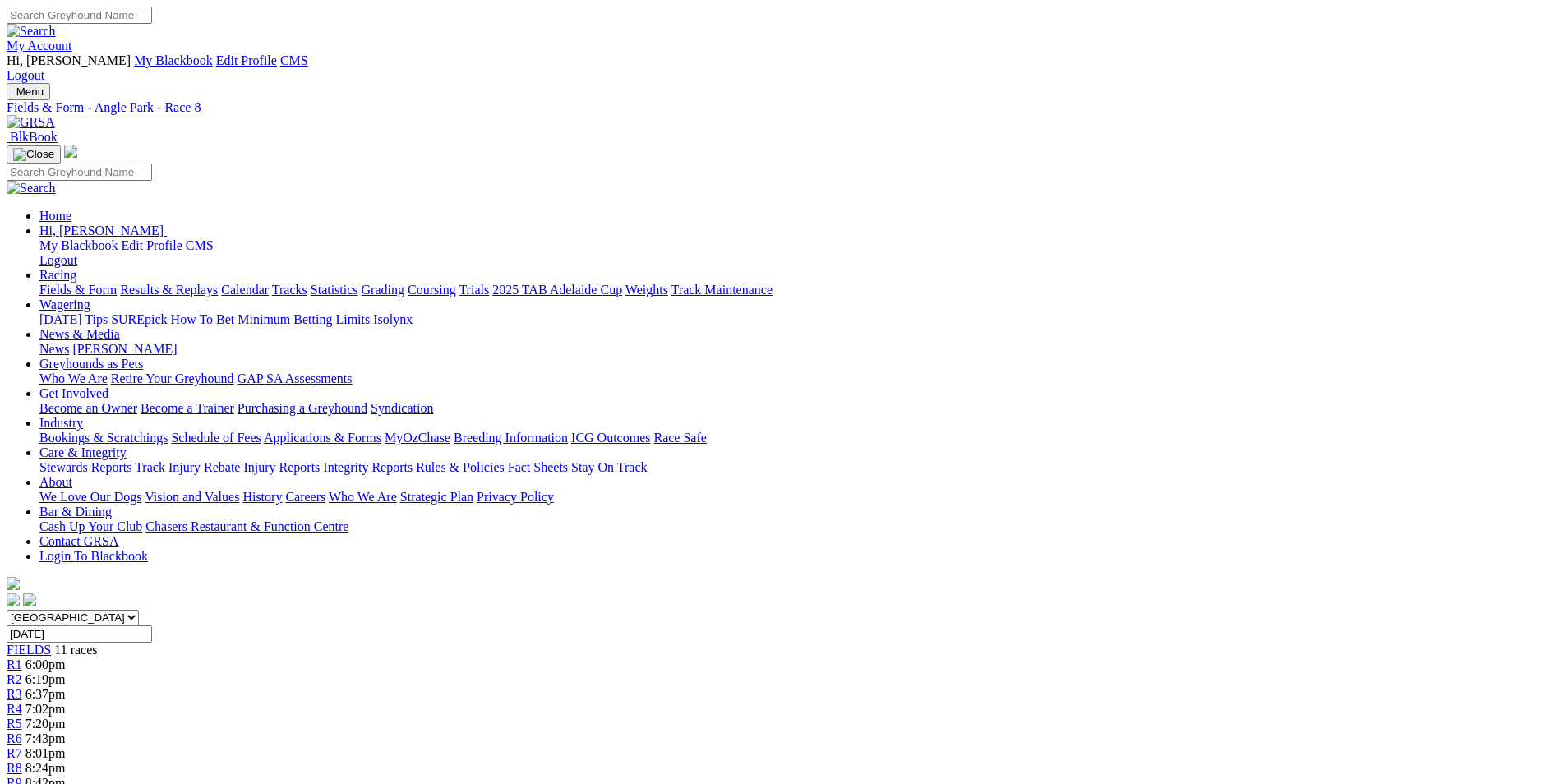
drag, startPoint x: 670, startPoint y: 699, endPoint x: 720, endPoint y: 750, distance: 71.4
drag, startPoint x: 720, startPoint y: 750, endPoint x: 707, endPoint y: 728, distance: 25.6
copy p "[PERSON_NAME] (7) is the one to beat here tonight on her best form, she has ver…"
click at [66, 776] on span "8:42pm" at bounding box center [45, 782] width 40 height 14
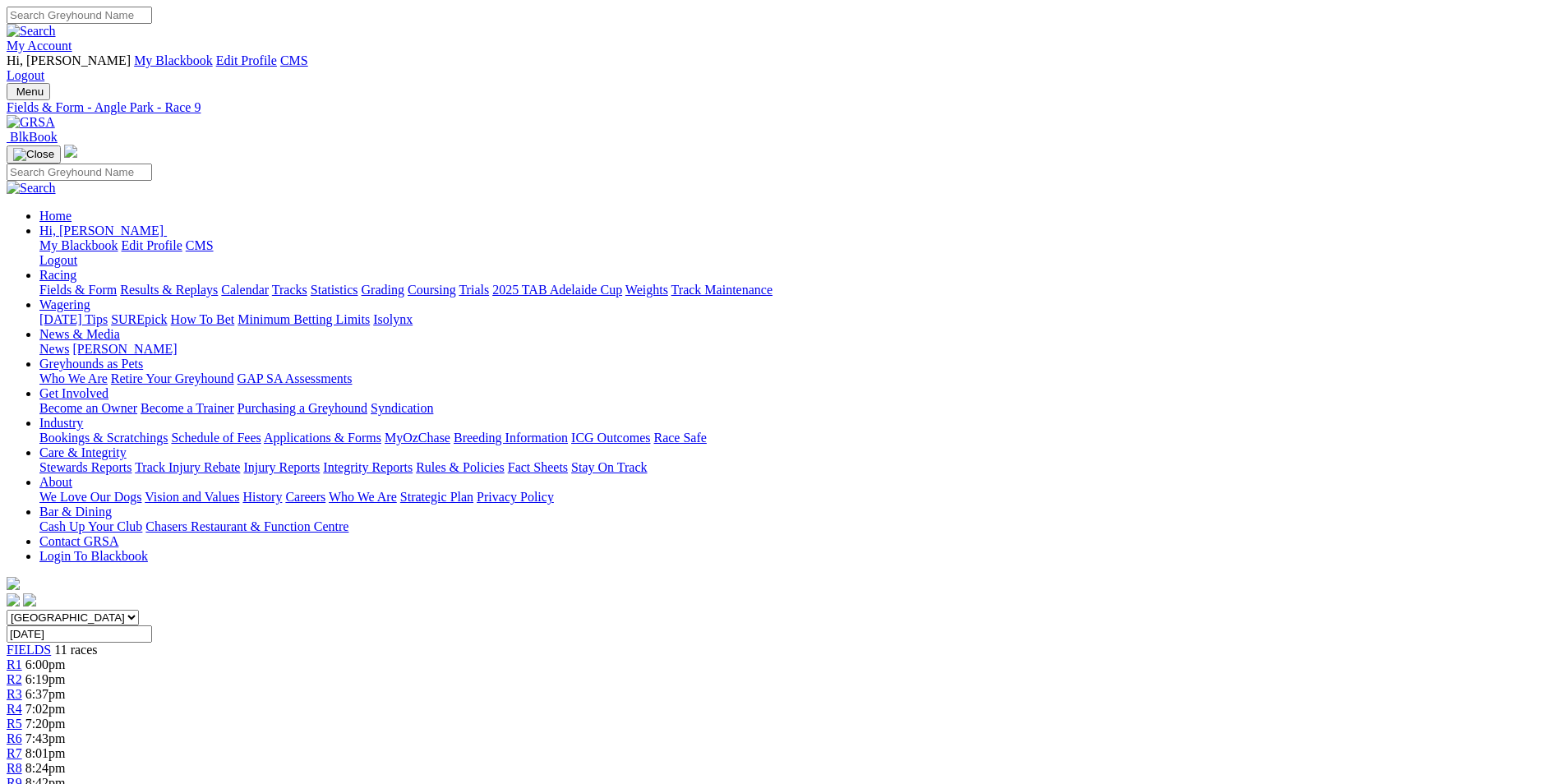
drag, startPoint x: 584, startPoint y: 646, endPoint x: 640, endPoint y: 688, distance: 70.0
drag, startPoint x: 640, startPoint y: 688, endPoint x: 628, endPoint y: 660, distance: 30.5
copy p "Billions (8) won his maiden here two starts back in quick time here, placed fro…"
click at [1166, 783] on div "R10 9:05pm" at bounding box center [779, 798] width 1546 height 15
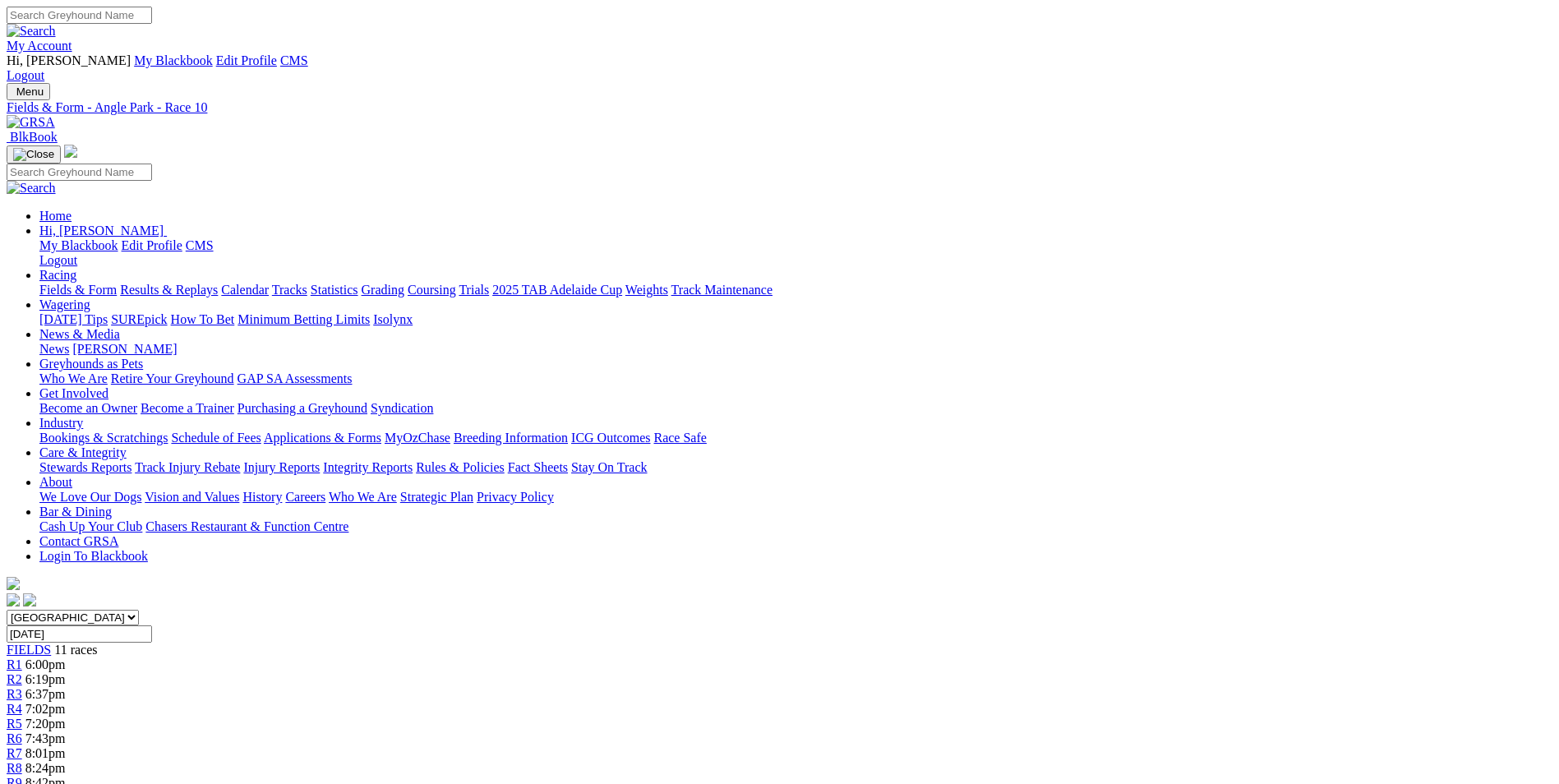
drag, startPoint x: 640, startPoint y: 642, endPoint x: 894, endPoint y: 688, distance: 258.1
drag, startPoint x: 894, startPoint y: 688, endPoint x: 838, endPoint y: 676, distance: 57.3
copy p "This certainly is wide open over the 342M, Gold Loki (1) has been racing well w…"
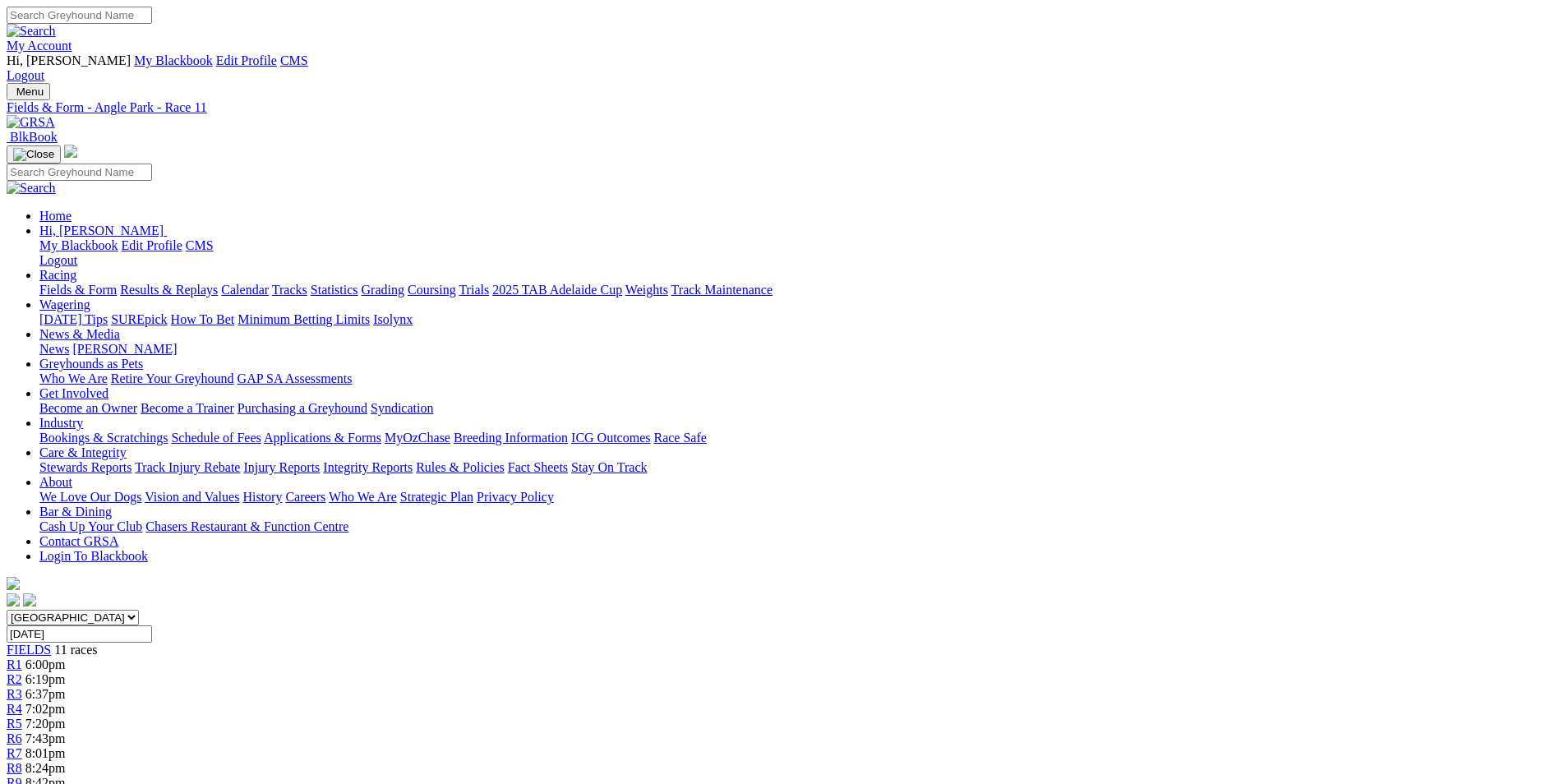
drag, startPoint x: 690, startPoint y: 672, endPoint x: 1038, endPoint y: 729, distance: 352.6
drag, startPoint x: 1038, startPoint y: 729, endPoint x: 971, endPoint y: 708, distance: 70.2
copy p "Boots (1) can send us home on a winning note on his best form, trialled in quic…"
